Goal: Transaction & Acquisition: Download file/media

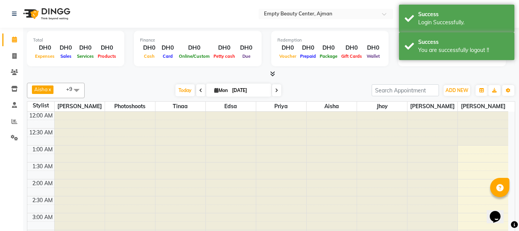
select select "en"
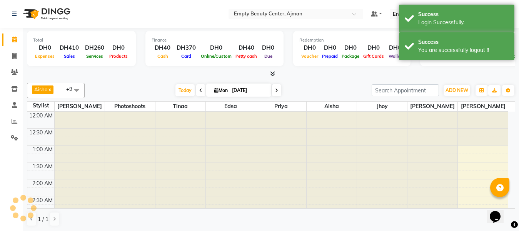
scroll to position [204, 0]
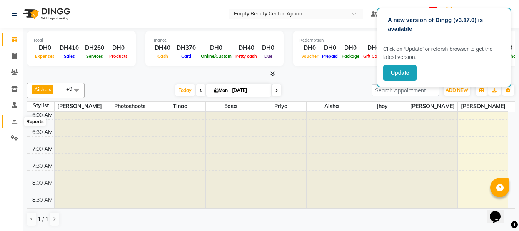
click at [17, 122] on icon at bounding box center [15, 122] width 6 height 6
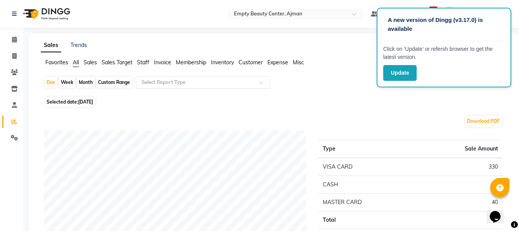
click at [214, 82] on input "text" at bounding box center [195, 83] width 111 height 8
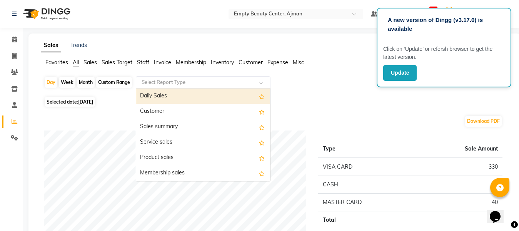
click at [206, 101] on div "Daily Sales" at bounding box center [203, 96] width 134 height 15
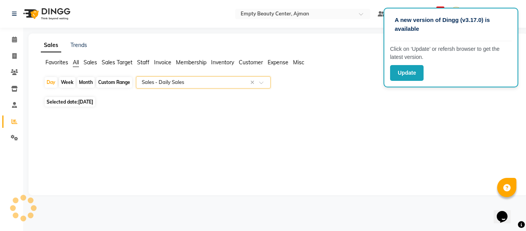
select select "full_report"
select select "csv"
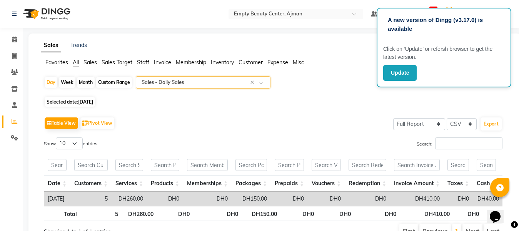
click at [88, 80] on div "Month" at bounding box center [86, 82] width 18 height 11
select select "9"
select select "2025"
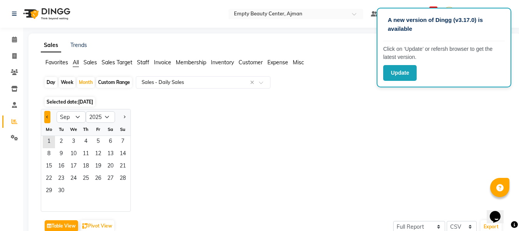
click at [47, 115] on button "Previous month" at bounding box center [47, 117] width 6 height 12
select select "8"
click at [97, 141] on span "1" at bounding box center [98, 142] width 12 height 12
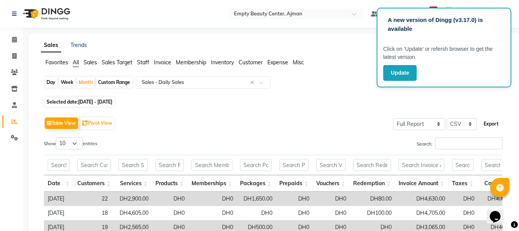
click at [491, 122] on button "Export" at bounding box center [491, 123] width 21 height 13
click at [375, 106] on div "Day Week Month Custom Range Select Report Type × Sales - Daily Sales × Selected…" at bounding box center [275, 224] width 468 height 297
click at [403, 72] on button "Update" at bounding box center [399, 73] width 33 height 16
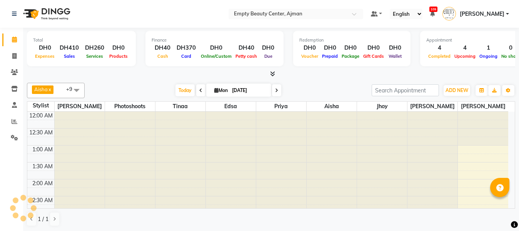
scroll to position [204, 0]
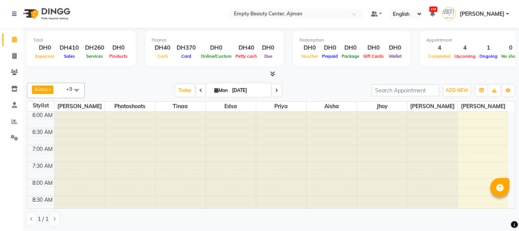
click at [492, 15] on span "[PERSON_NAME]" at bounding box center [482, 14] width 45 height 8
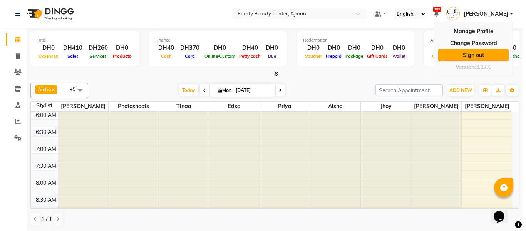
scroll to position [0, 0]
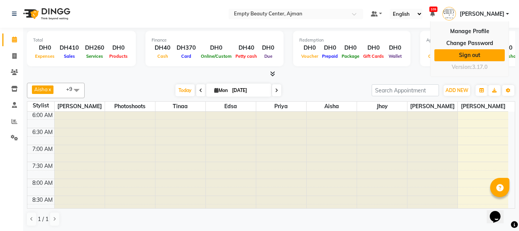
click at [487, 55] on link "Sign out" at bounding box center [470, 55] width 70 height 12
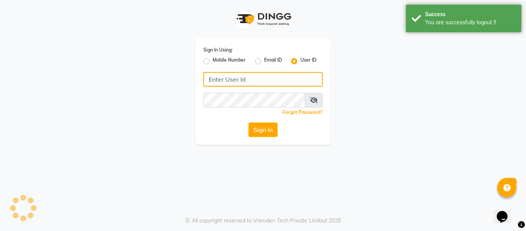
type input "[PERSON_NAME][EMAIL_ADDRESS][DOMAIN_NAME]"
